Goal: Information Seeking & Learning: Learn about a topic

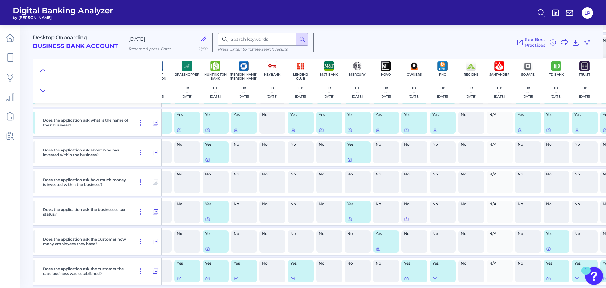
scroll to position [2714, 284]
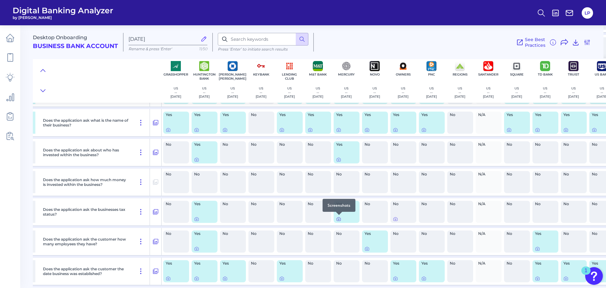
click at [339, 219] on icon at bounding box center [338, 218] width 5 height 5
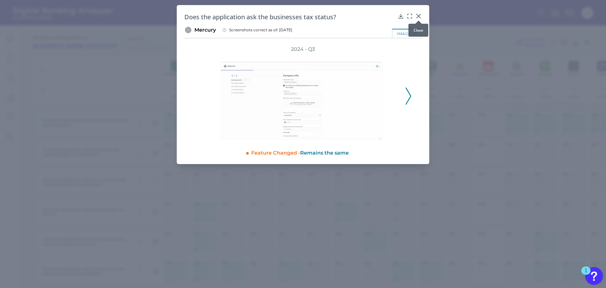
click at [418, 15] on icon at bounding box center [418, 16] width 6 height 6
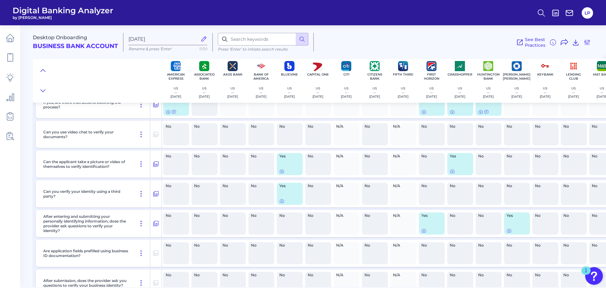
scroll to position [3787, 0]
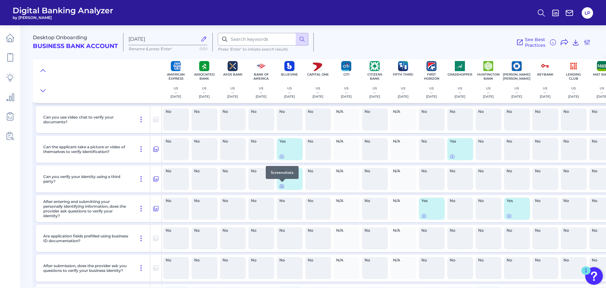
click at [282, 185] on icon at bounding box center [281, 185] width 5 height 5
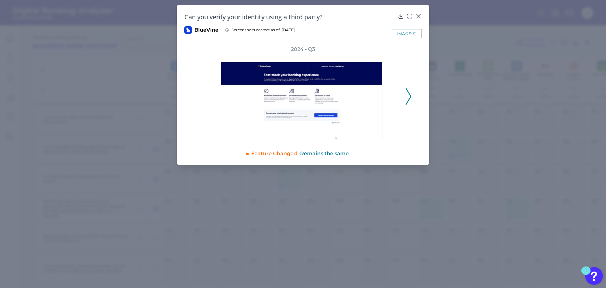
click at [411, 98] on icon at bounding box center [409, 96] width 6 height 17
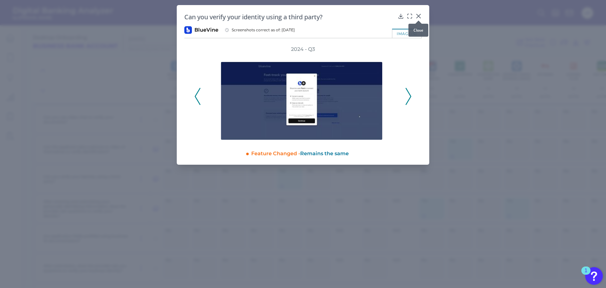
click at [419, 17] on icon at bounding box center [419, 16] width 4 height 4
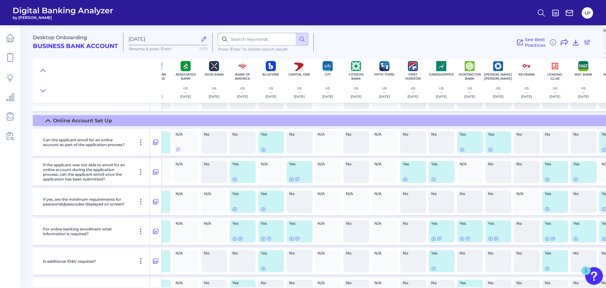
scroll to position [4955, 0]
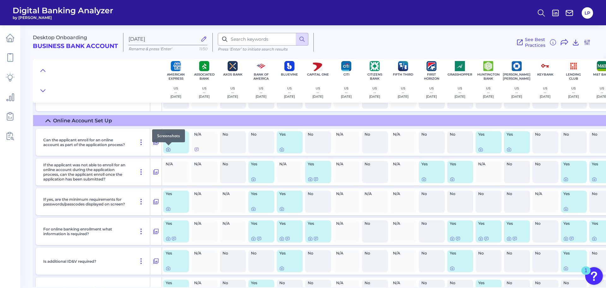
click at [167, 150] on icon at bounding box center [168, 149] width 5 height 5
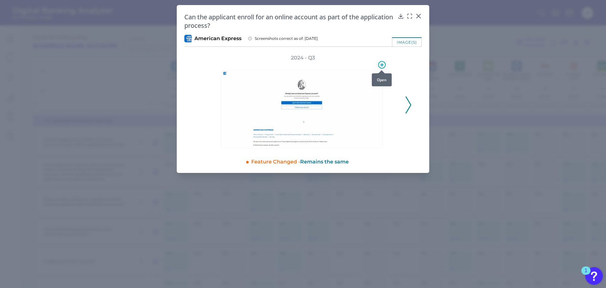
click at [383, 66] on icon at bounding box center [382, 65] width 8 height 8
click at [339, 135] on img at bounding box center [302, 109] width 162 height 78
click at [309, 107] on img at bounding box center [302, 109] width 162 height 78
click at [287, 118] on img at bounding box center [302, 109] width 162 height 78
click at [425, 172] on div "Can the applicant enroll for an online account as part of the application proce…" at bounding box center [303, 89] width 252 height 168
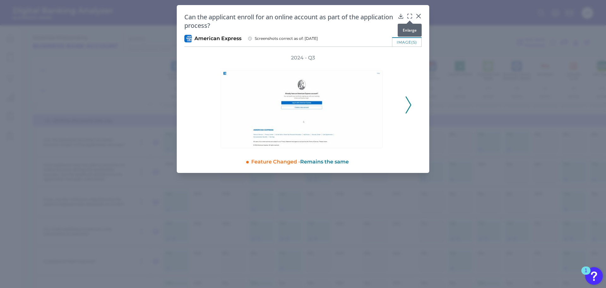
click at [410, 16] on icon at bounding box center [410, 16] width 6 height 6
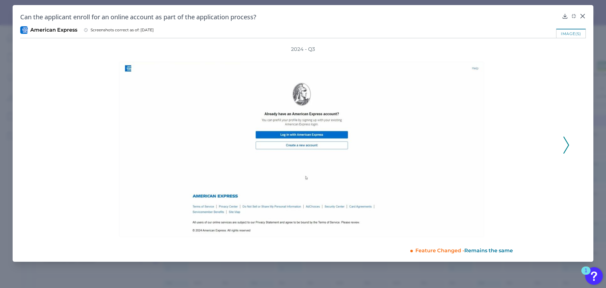
click at [570, 144] on div "2024 - Q3" at bounding box center [303, 141] width 566 height 191
click at [567, 144] on icon at bounding box center [566, 144] width 6 height 17
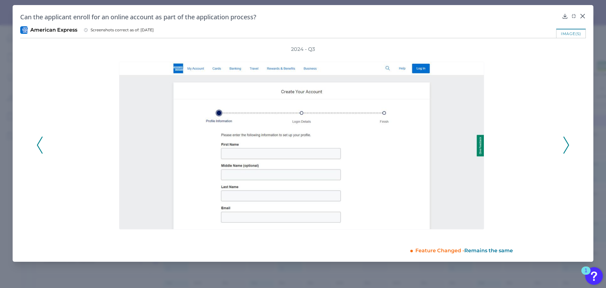
click at [567, 144] on icon at bounding box center [566, 144] width 6 height 17
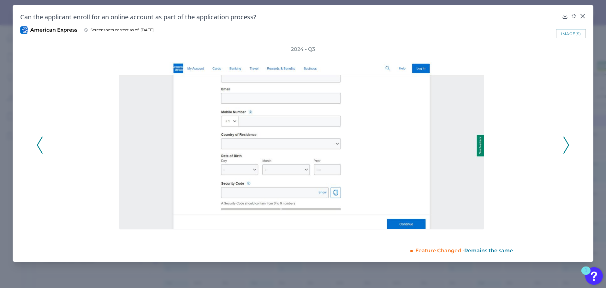
click at [567, 144] on icon at bounding box center [566, 144] width 6 height 17
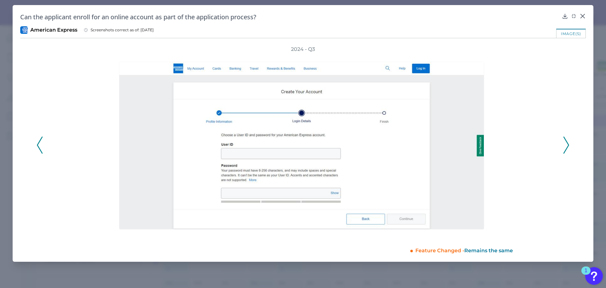
click at [567, 144] on icon at bounding box center [566, 144] width 6 height 17
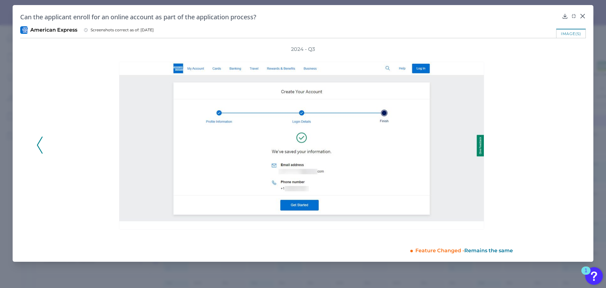
click at [567, 144] on div "2024 - Q3" at bounding box center [303, 141] width 533 height 191
click at [581, 14] on icon at bounding box center [583, 16] width 4 height 4
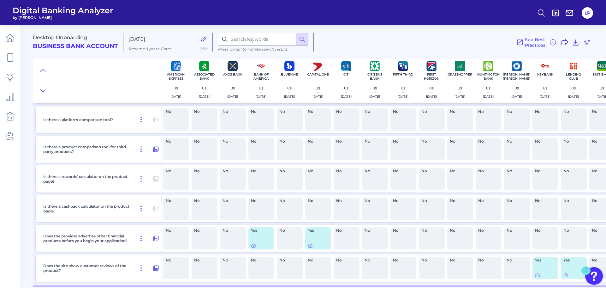
scroll to position [0, 0]
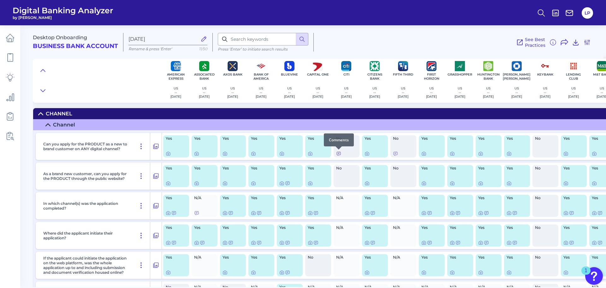
click at [337, 154] on icon at bounding box center [339, 153] width 4 height 3
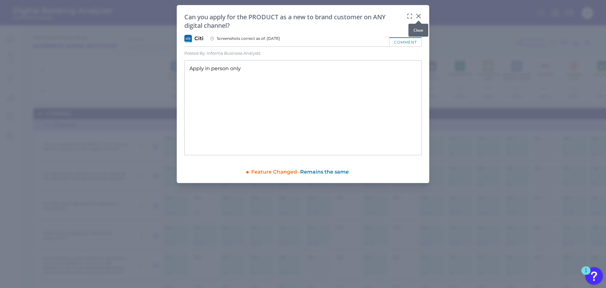
click at [420, 15] on icon at bounding box center [418, 16] width 6 height 6
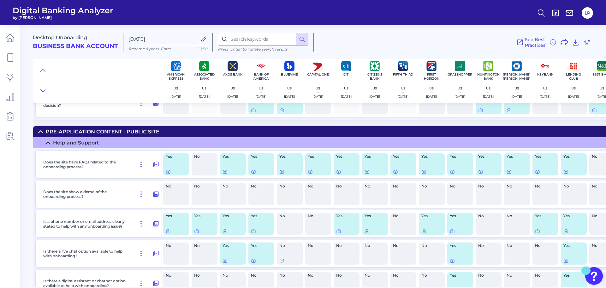
scroll to position [284, 0]
